Goal: Connect with others: Connect with others

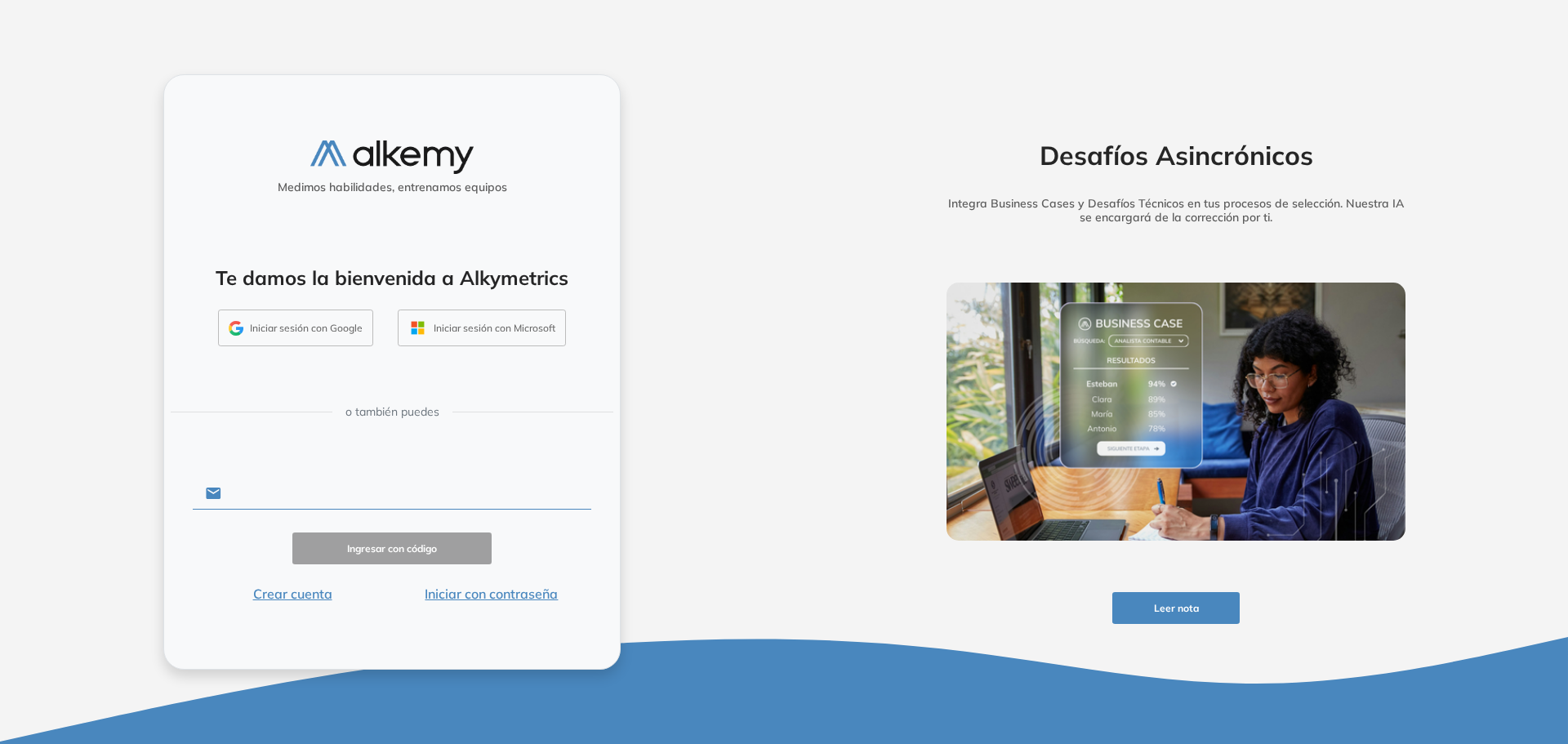
click at [325, 492] on input "text" at bounding box center [406, 493] width 370 height 31
click at [338, 484] on input "text" at bounding box center [406, 493] width 370 height 31
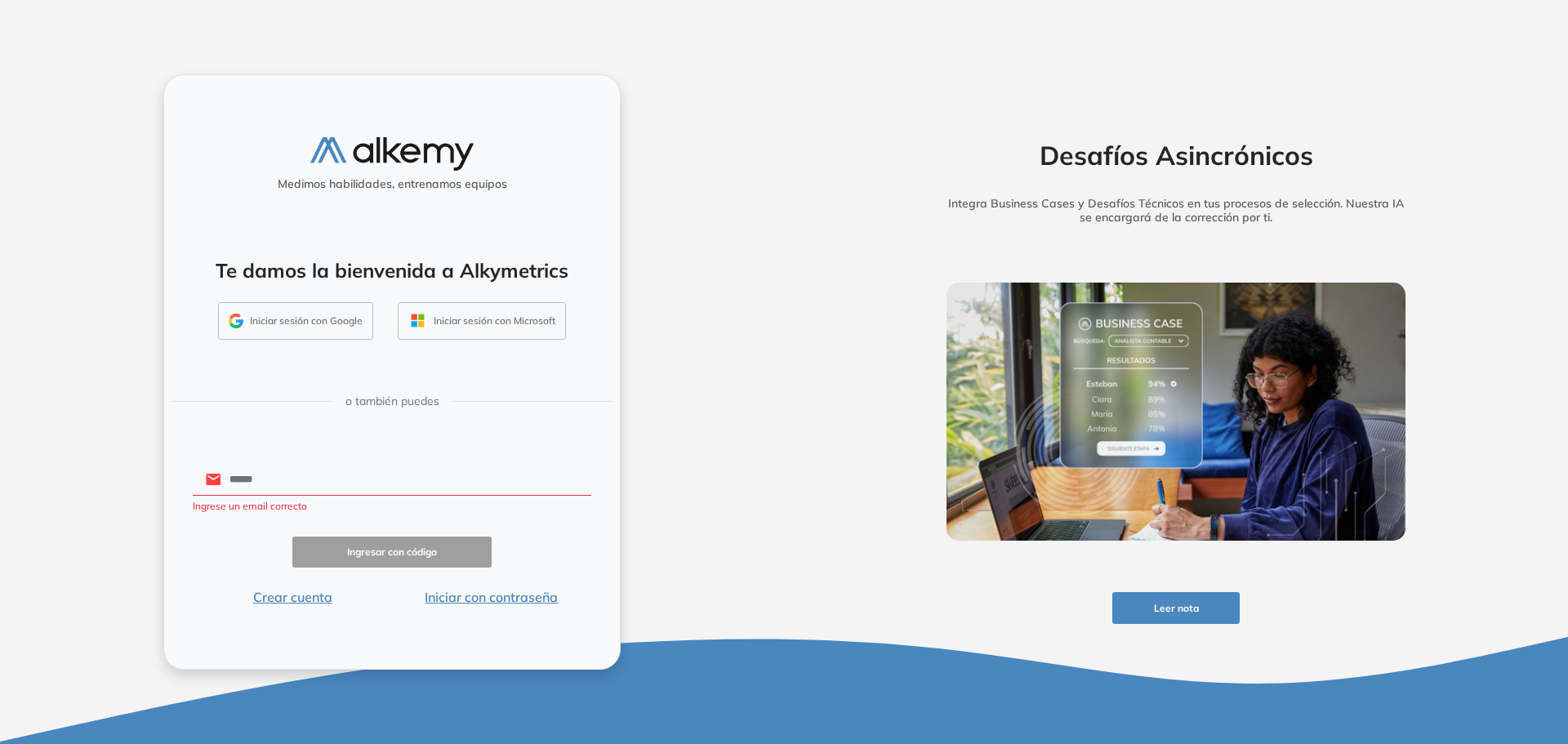
type input "**********"
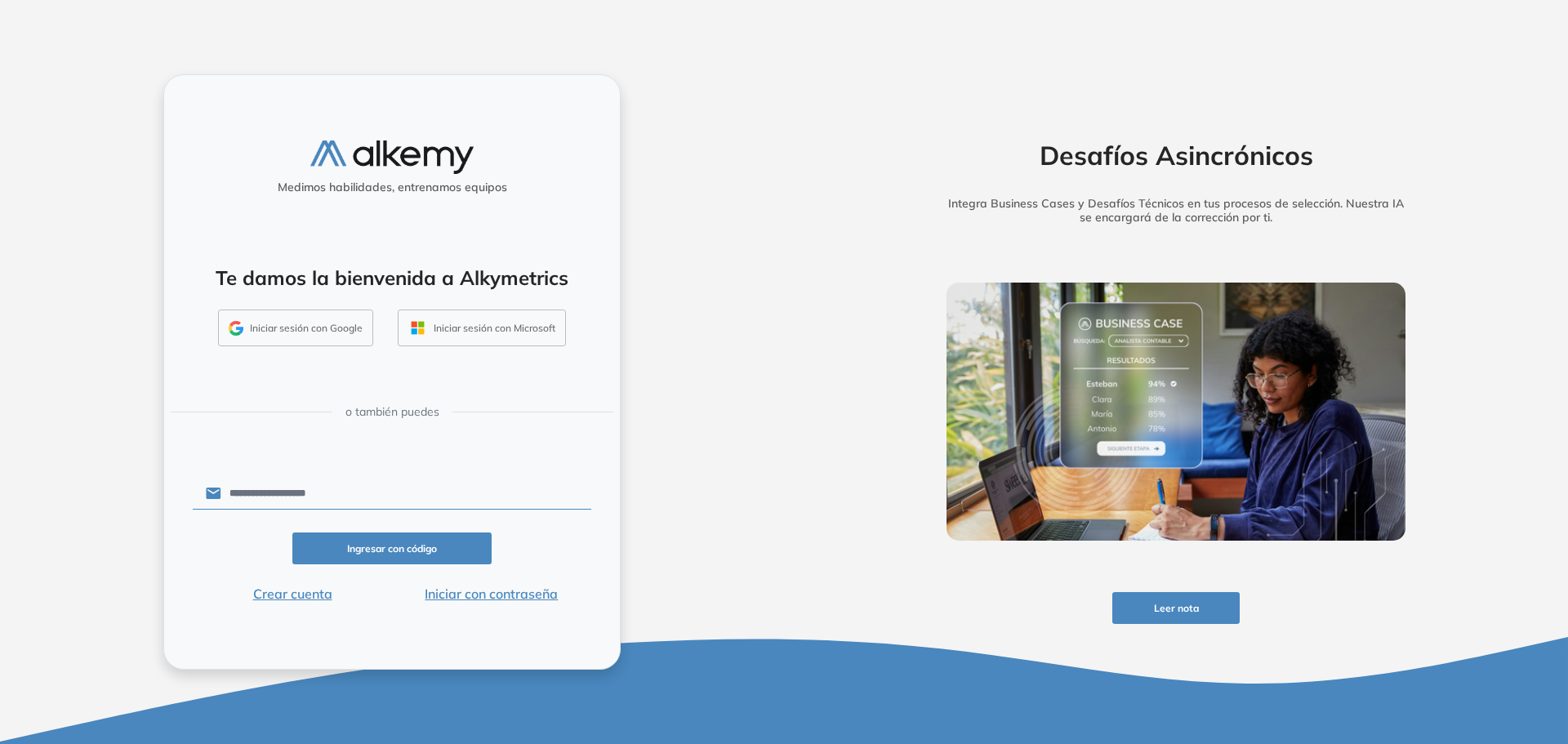
click at [467, 601] on button "Iniciar con contraseña" at bounding box center [492, 594] width 200 height 20
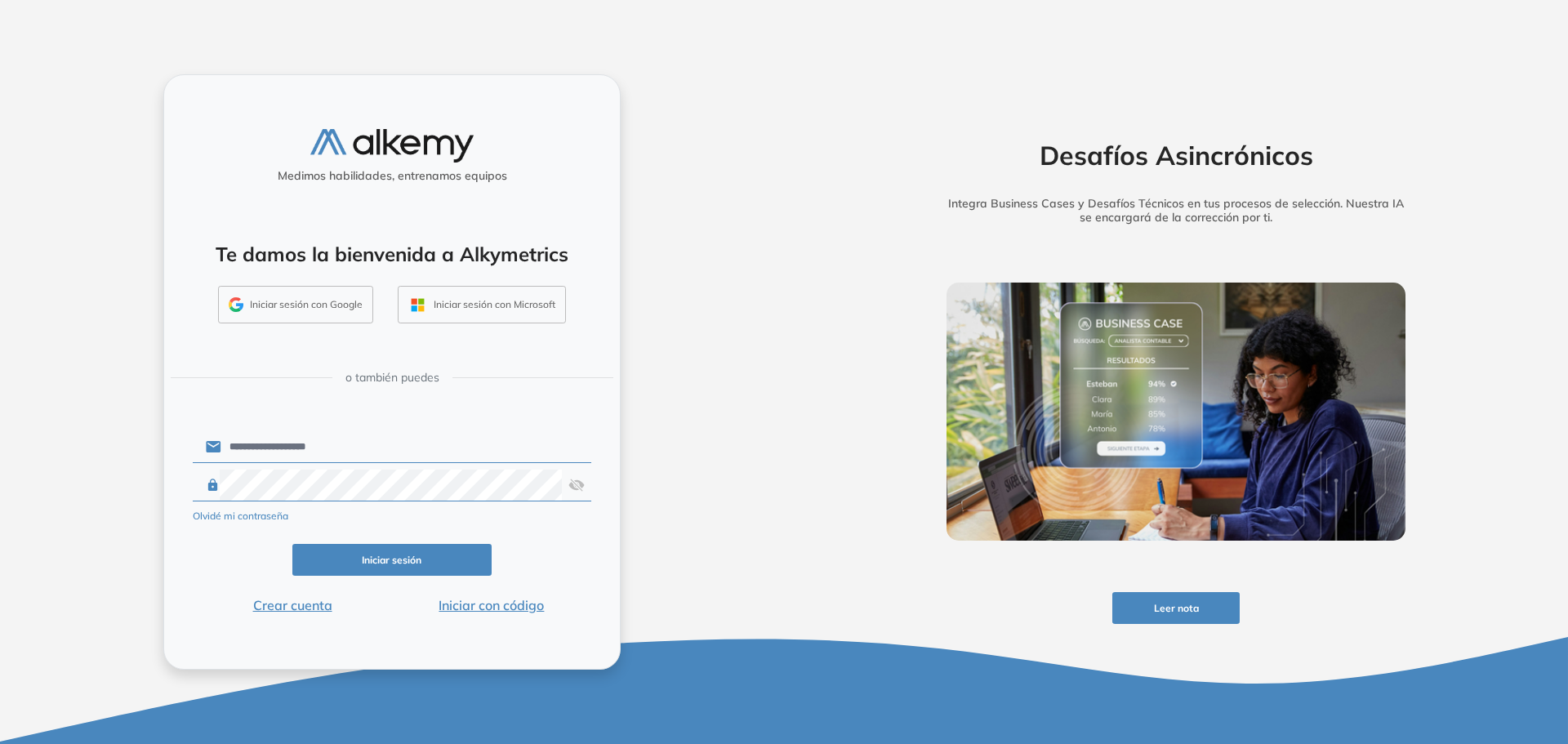
click button "Iniciar sesión" at bounding box center [392, 560] width 200 height 32
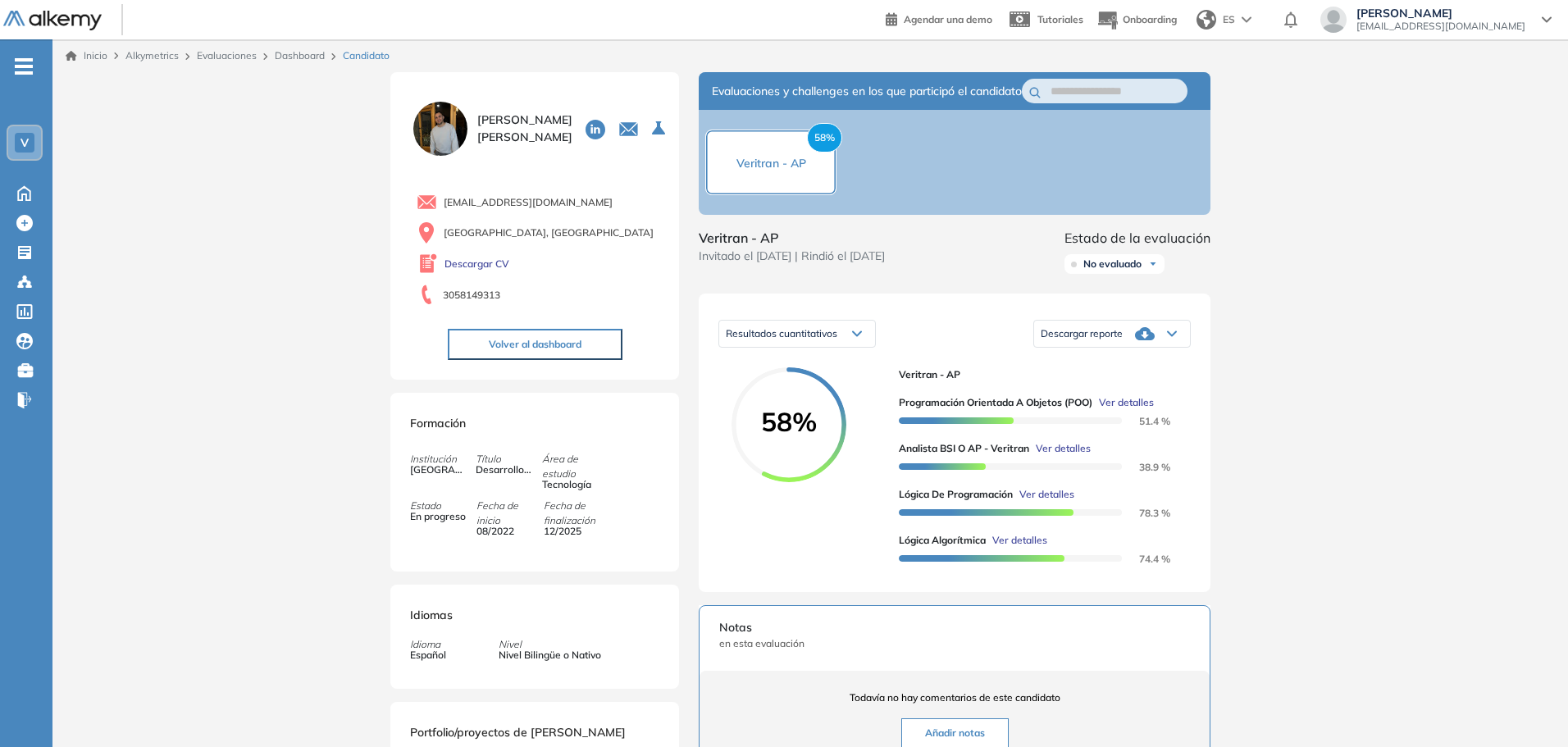
click at [444, 134] on img at bounding box center [440, 128] width 60 height 60
click at [491, 131] on span "[PERSON_NAME]" at bounding box center [525, 129] width 95 height 34
click at [441, 129] on img at bounding box center [440, 128] width 60 height 60
